Goal: Transaction & Acquisition: Book appointment/travel/reservation

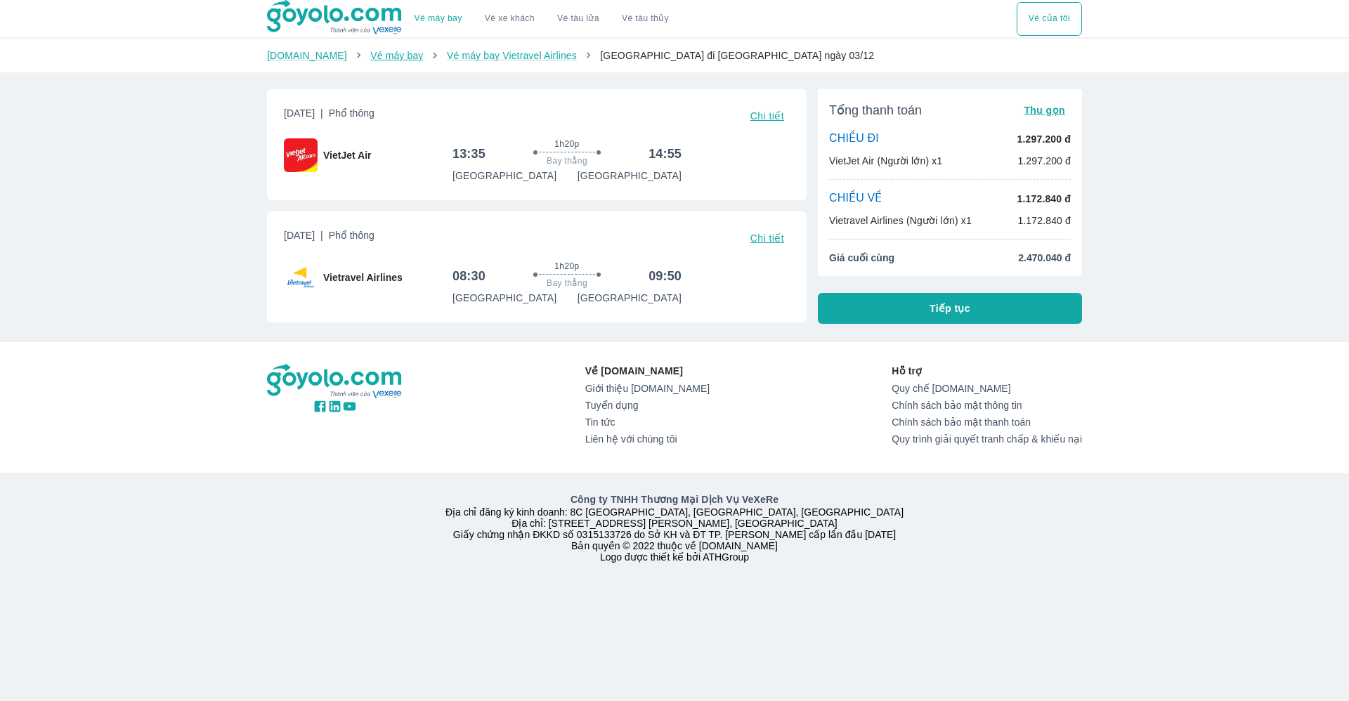
click at [380, 54] on link "Vé máy bay" at bounding box center [396, 55] width 53 height 11
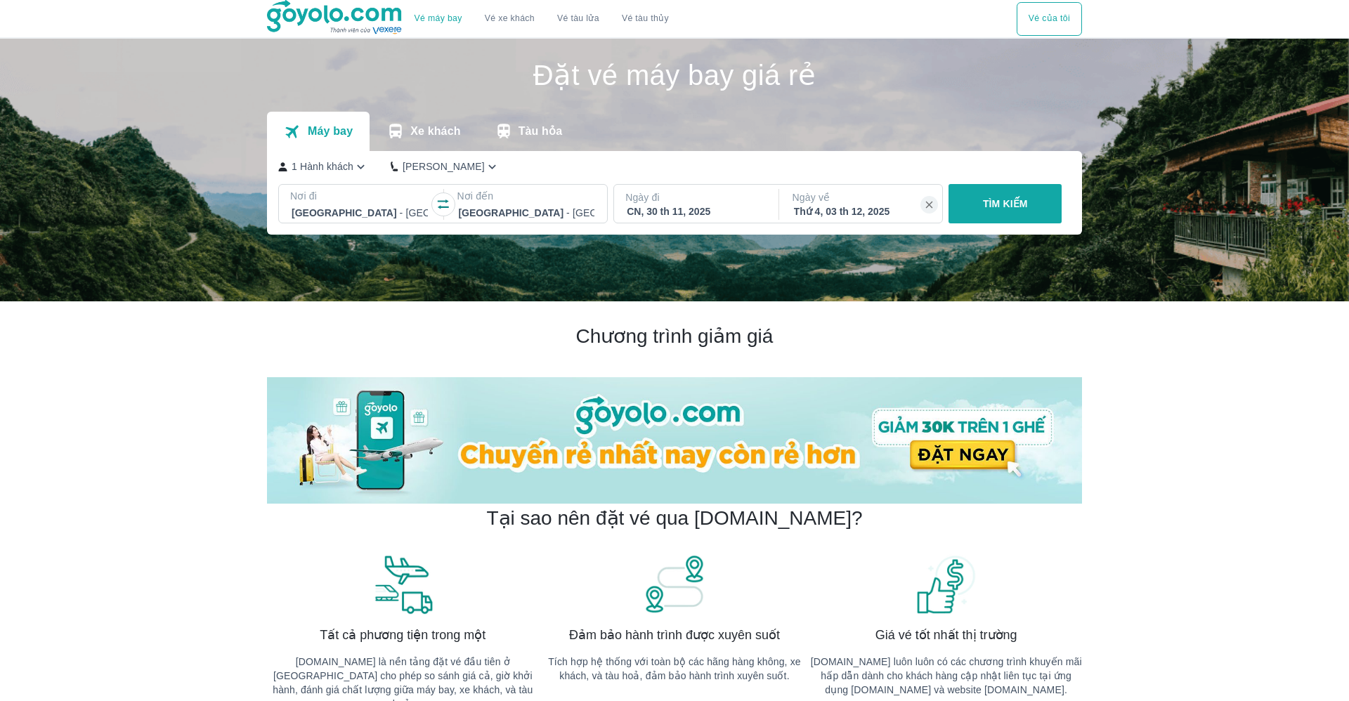
click at [331, 208] on div at bounding box center [360, 213] width 136 height 17
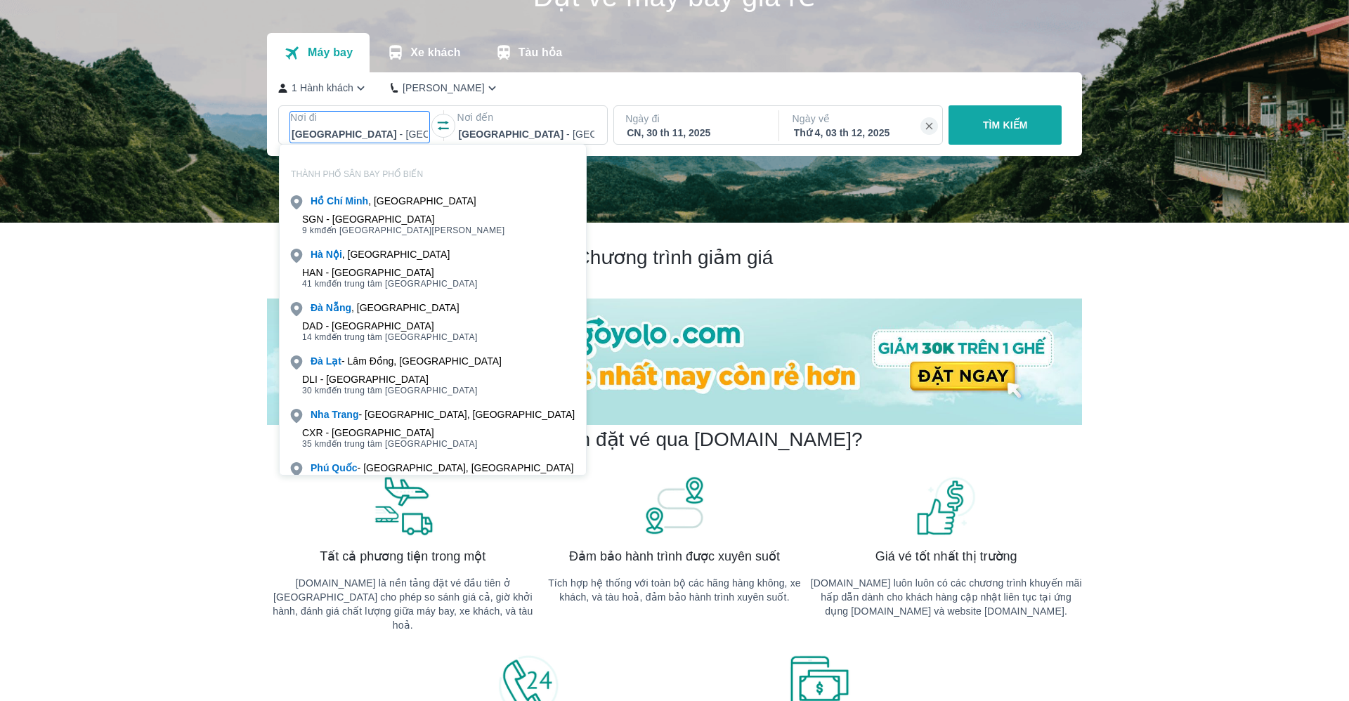
scroll to position [81, 0]
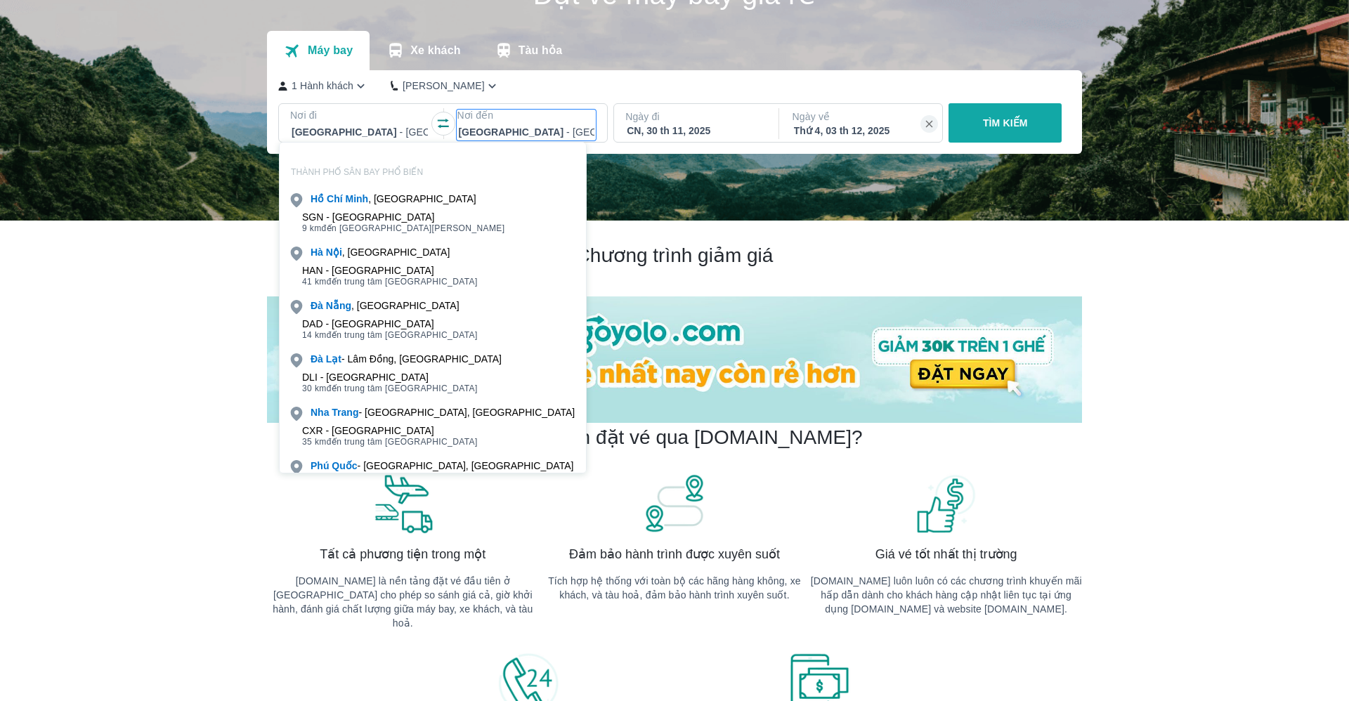
click at [517, 129] on div at bounding box center [526, 132] width 136 height 17
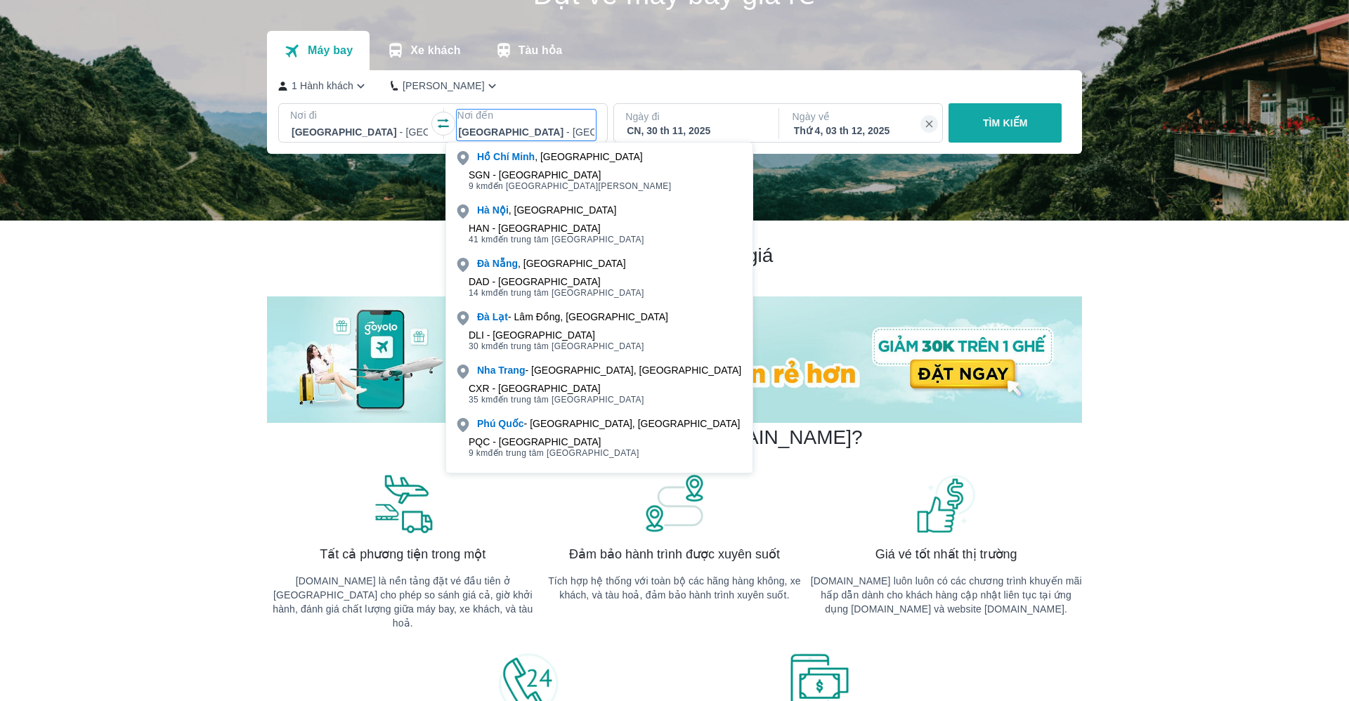
scroll to position [0, 0]
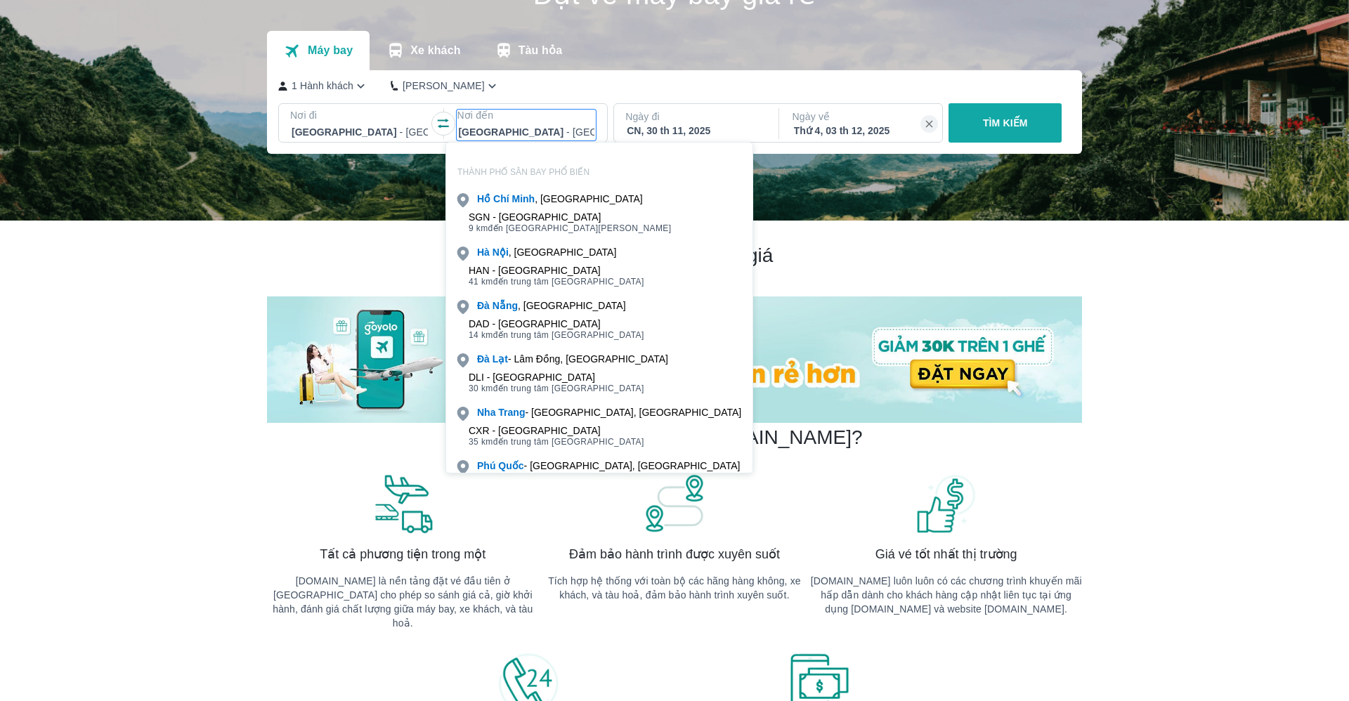
click at [513, 122] on p "Nơi đến" at bounding box center [526, 115] width 139 height 14
click at [510, 130] on div at bounding box center [526, 132] width 136 height 17
type input "n"
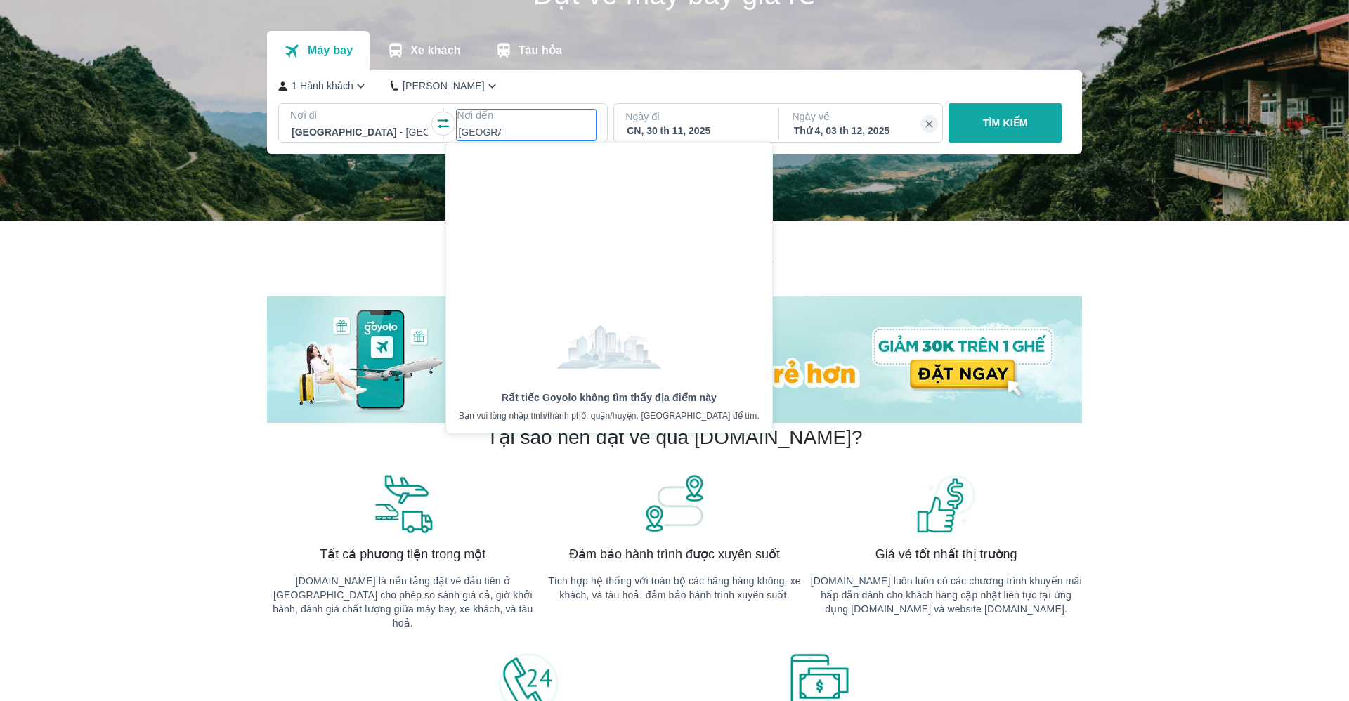
type input "shanghai"
